Goal: Task Accomplishment & Management: Manage account settings

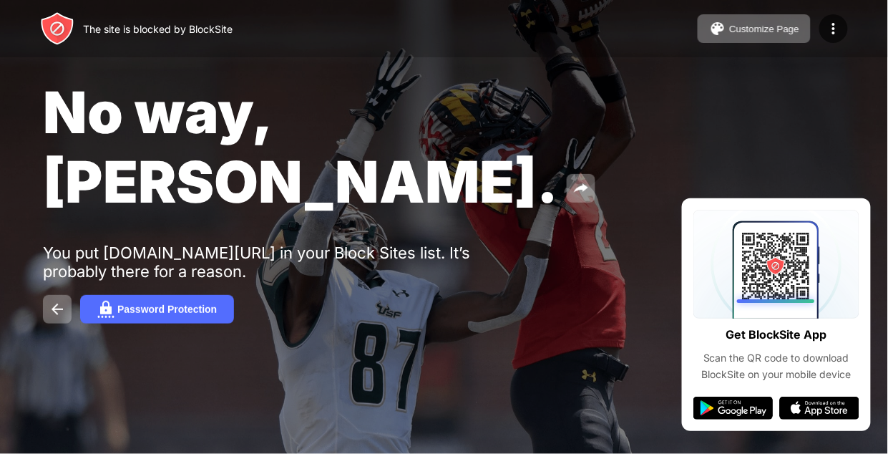
click at [214, 165] on div "No way, Jose. You put ebanking.apcifcu.org/login in your Block Sites list. It’s…" at bounding box center [444, 200] width 888 height 401
click at [61, 295] on button at bounding box center [57, 309] width 29 height 29
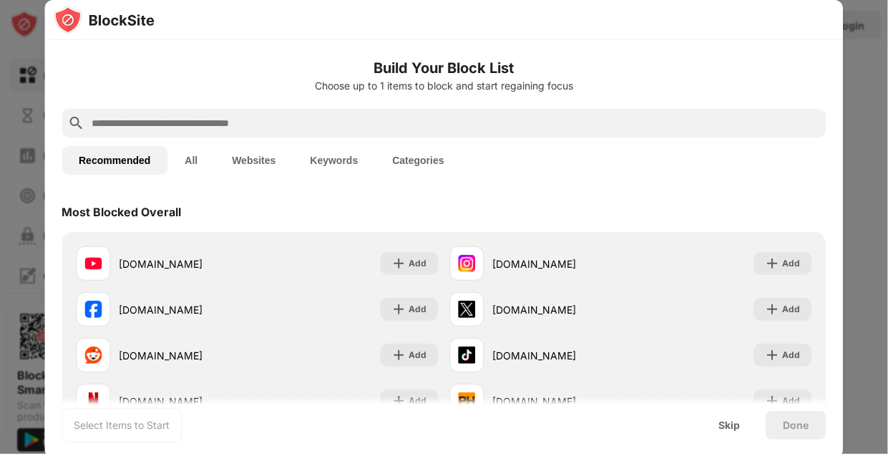
click at [194, 166] on button "All" at bounding box center [190, 160] width 47 height 29
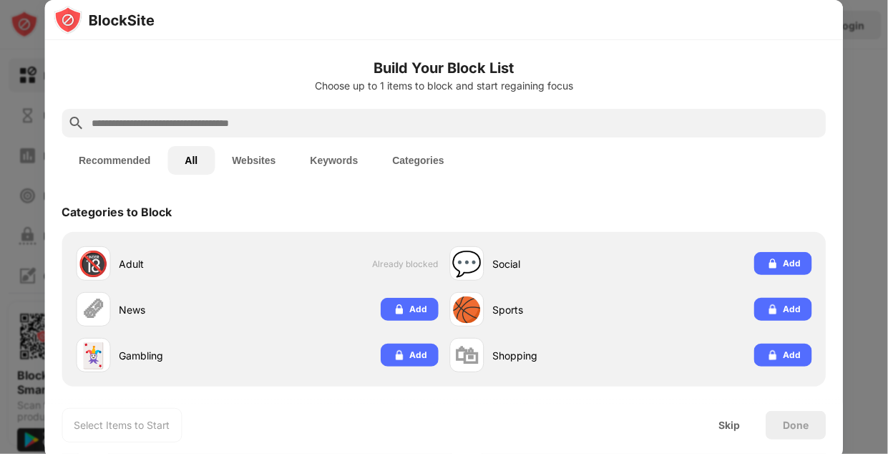
click at [266, 152] on button "Websites" at bounding box center [254, 160] width 78 height 29
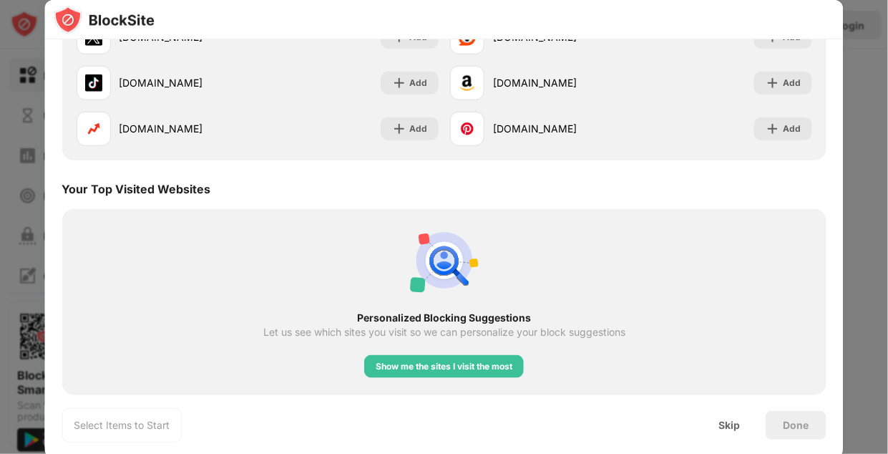
scroll to position [318, 0]
click at [726, 425] on div "Skip" at bounding box center [729, 424] width 21 height 11
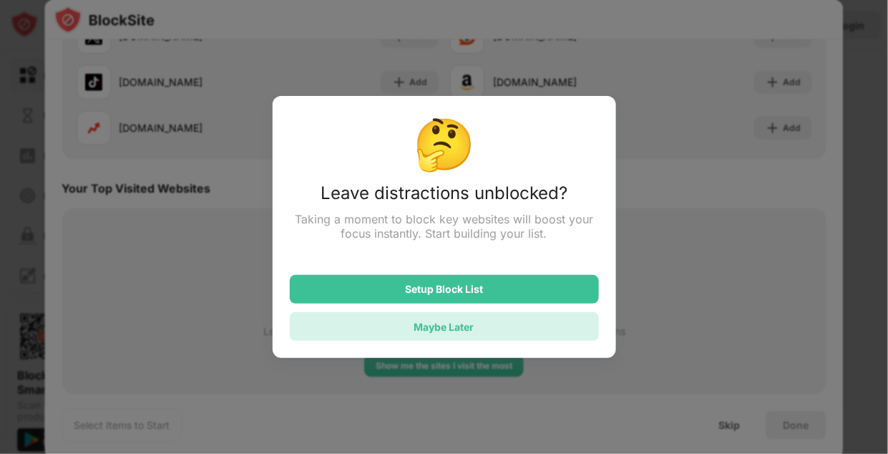
click at [500, 328] on div "Maybe Later" at bounding box center [444, 326] width 309 height 29
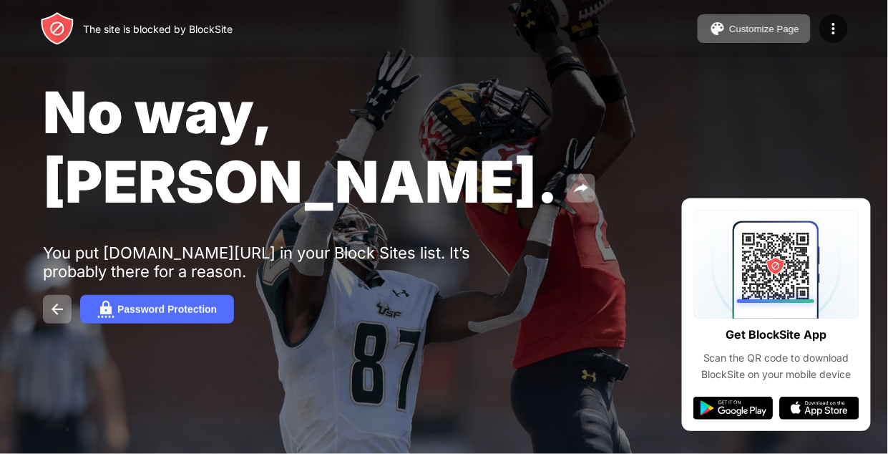
drag, startPoint x: 883, startPoint y: 63, endPoint x: 887, endPoint y: 95, distance: 32.5
click at [887, 95] on html "The site is blocked by BlockSite Customize Page Edit Block List Redirect Custom…" at bounding box center [444, 227] width 888 height 454
